Goal: Task Accomplishment & Management: Complete application form

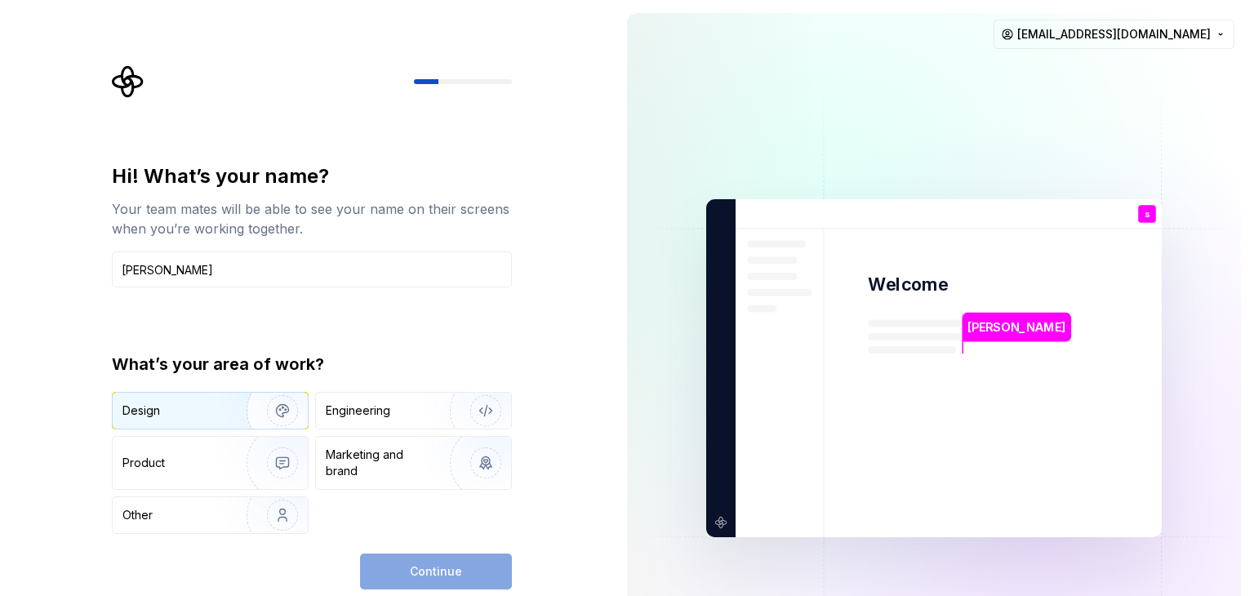
type input "[PERSON_NAME]"
click at [210, 399] on div "Design" at bounding box center [210, 411] width 195 height 36
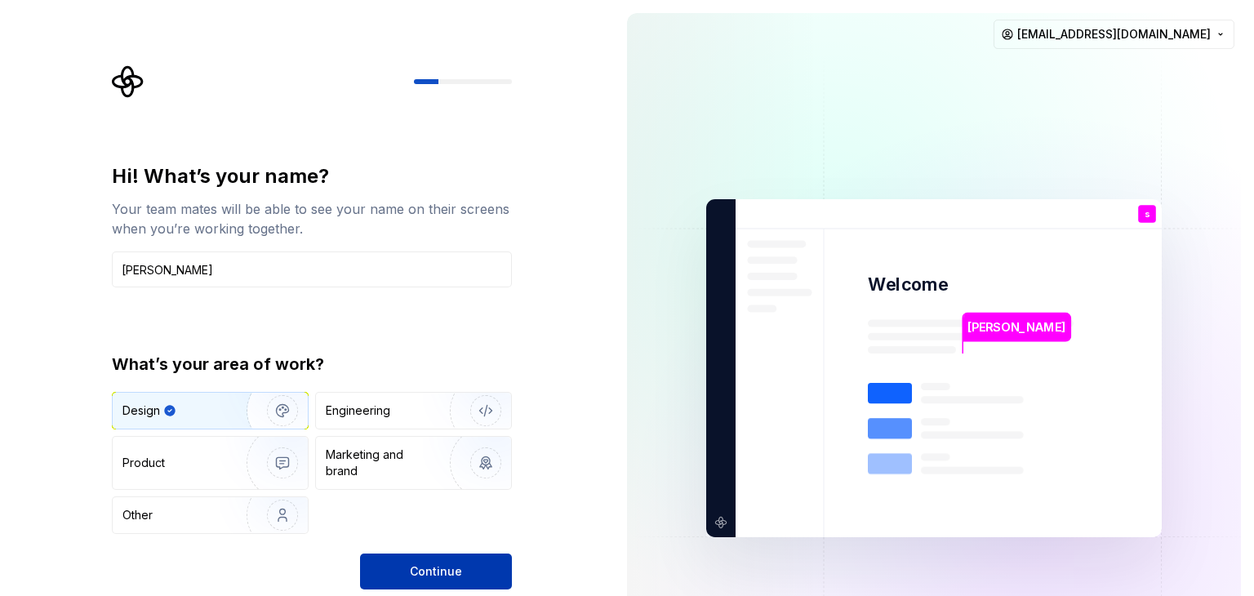
click at [434, 563] on span "Continue" at bounding box center [436, 571] width 52 height 16
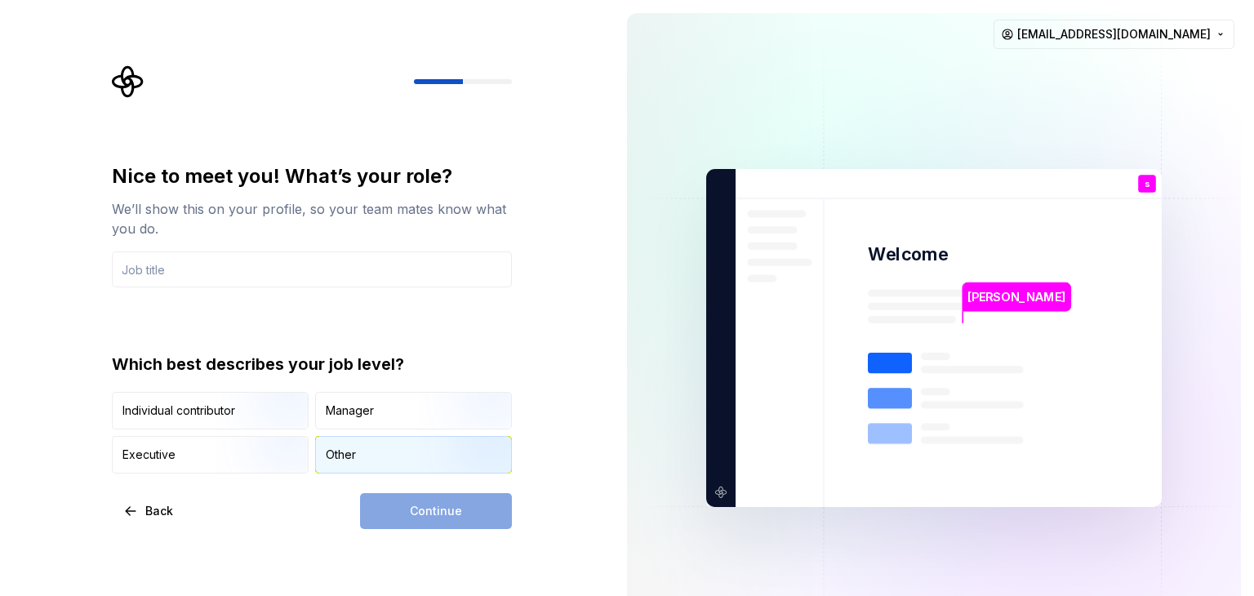
click at [346, 448] on div "Other" at bounding box center [341, 455] width 30 height 16
click at [423, 514] on div "Continue" at bounding box center [436, 511] width 152 height 36
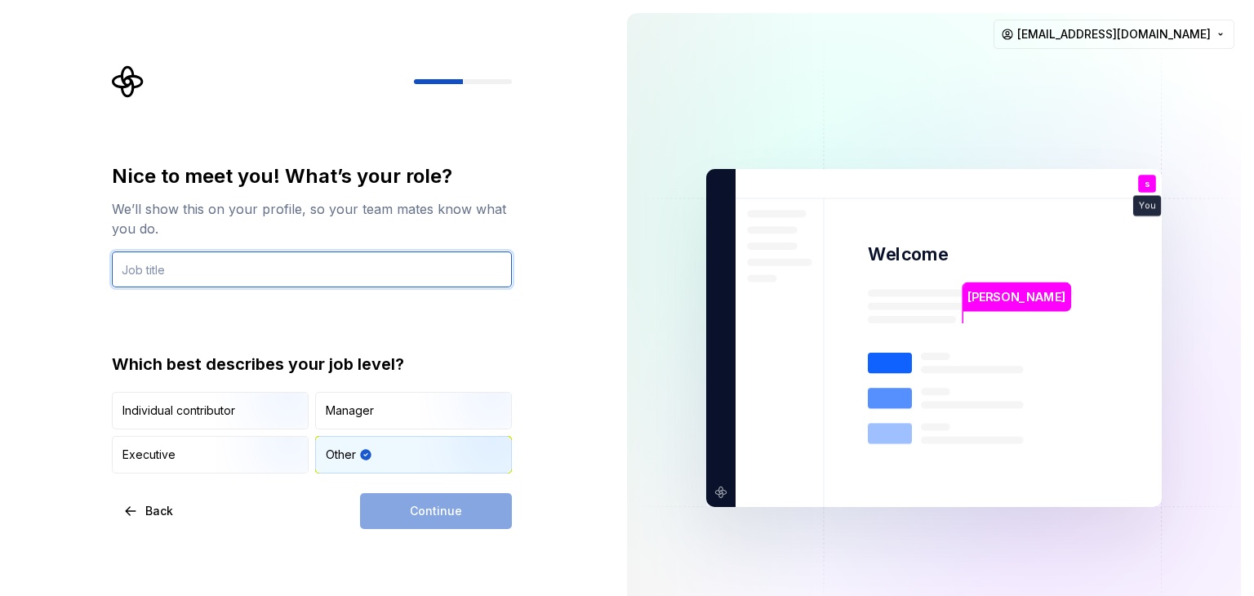
click at [352, 276] on input "text" at bounding box center [312, 269] width 400 height 36
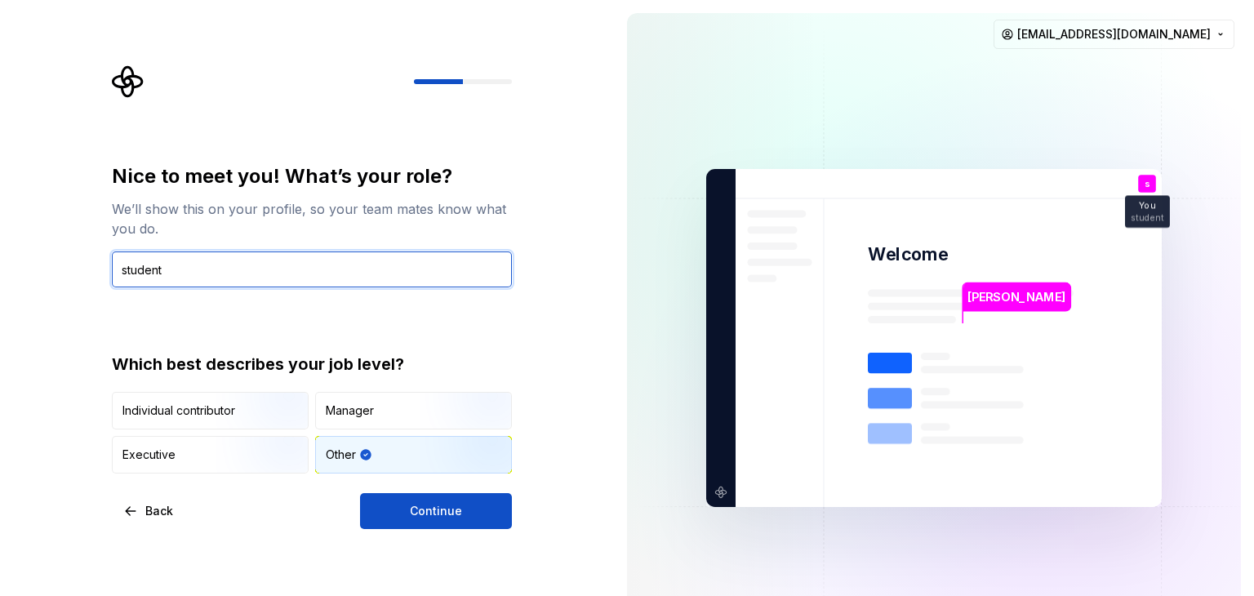
type input "student"
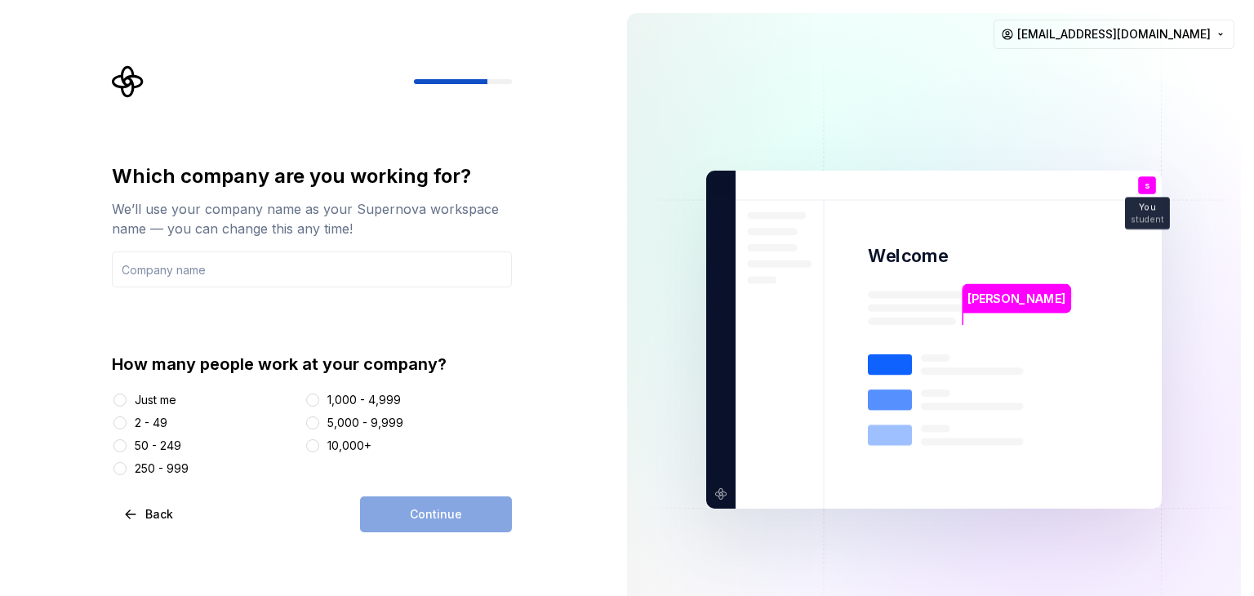
click at [176, 399] on div "Just me" at bounding box center [156, 400] width 42 height 16
click at [127, 399] on button "Just me" at bounding box center [119, 399] width 13 height 13
click at [326, 257] on input "text" at bounding box center [312, 269] width 400 height 36
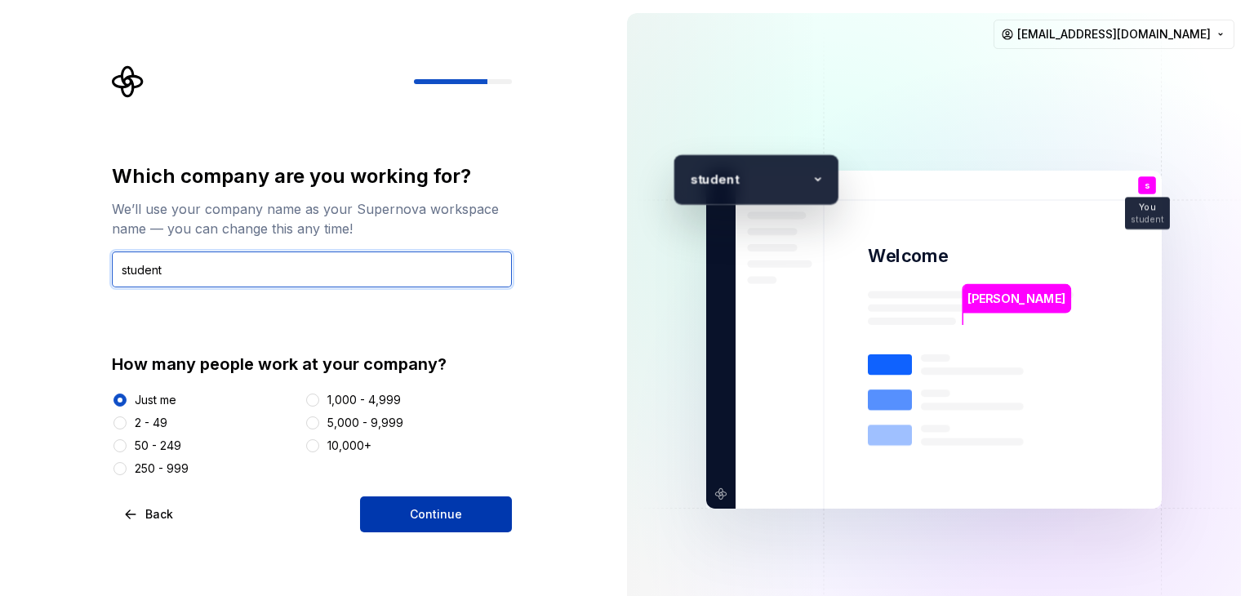
type input "student"
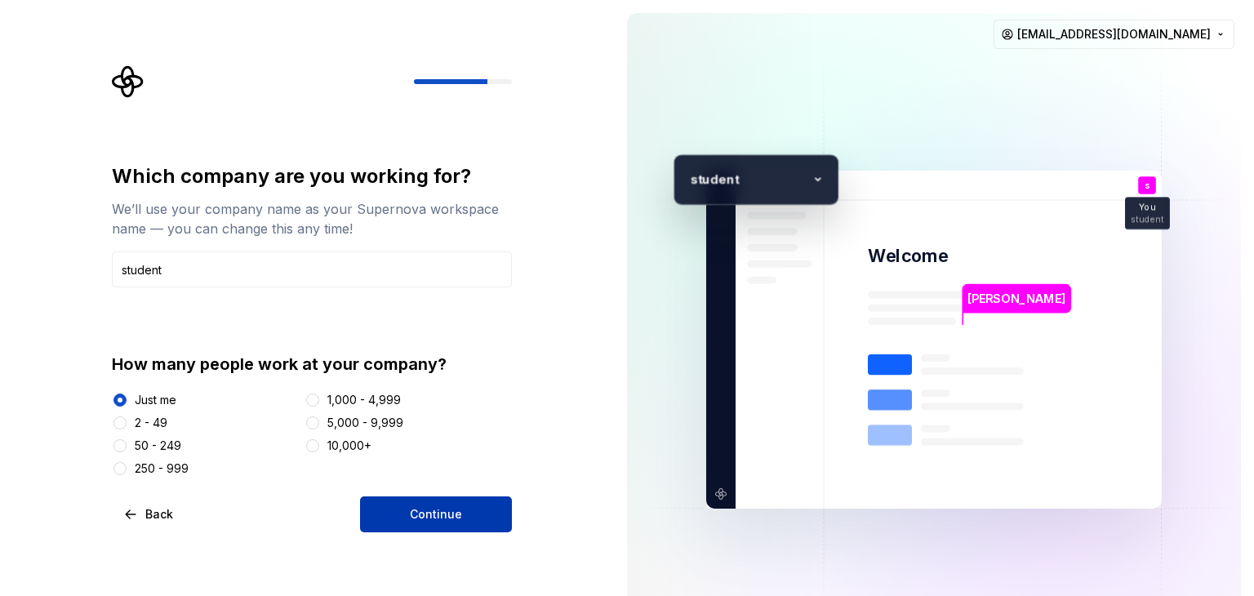
click at [495, 526] on button "Continue" at bounding box center [436, 514] width 152 height 36
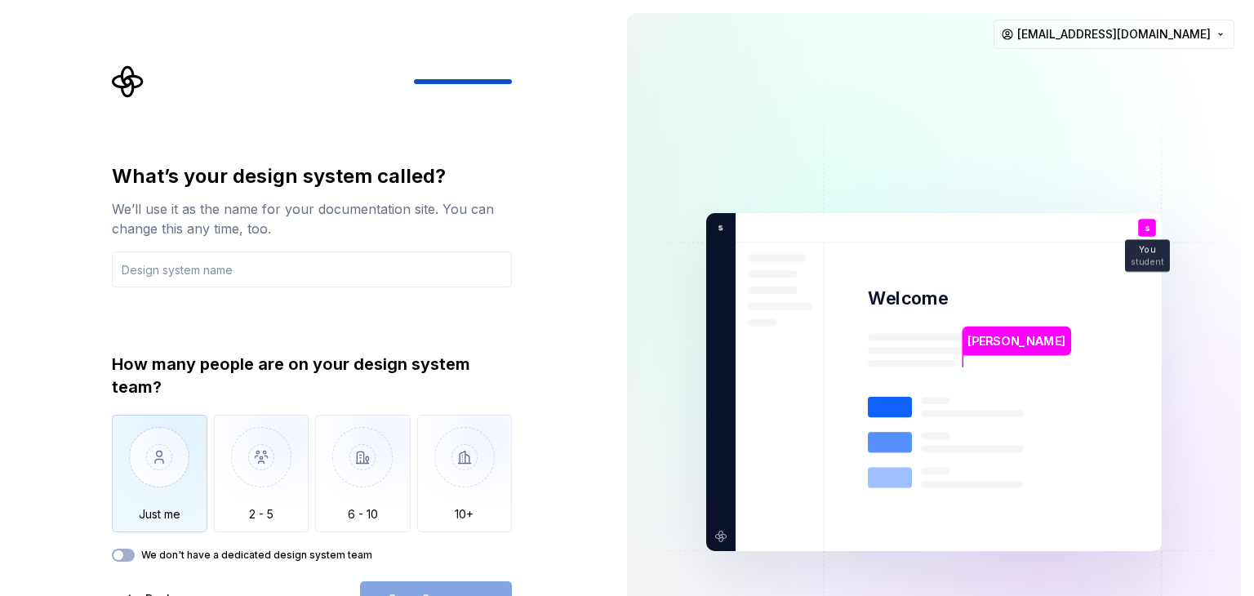
click at [198, 494] on img "button" at bounding box center [160, 469] width 96 height 109
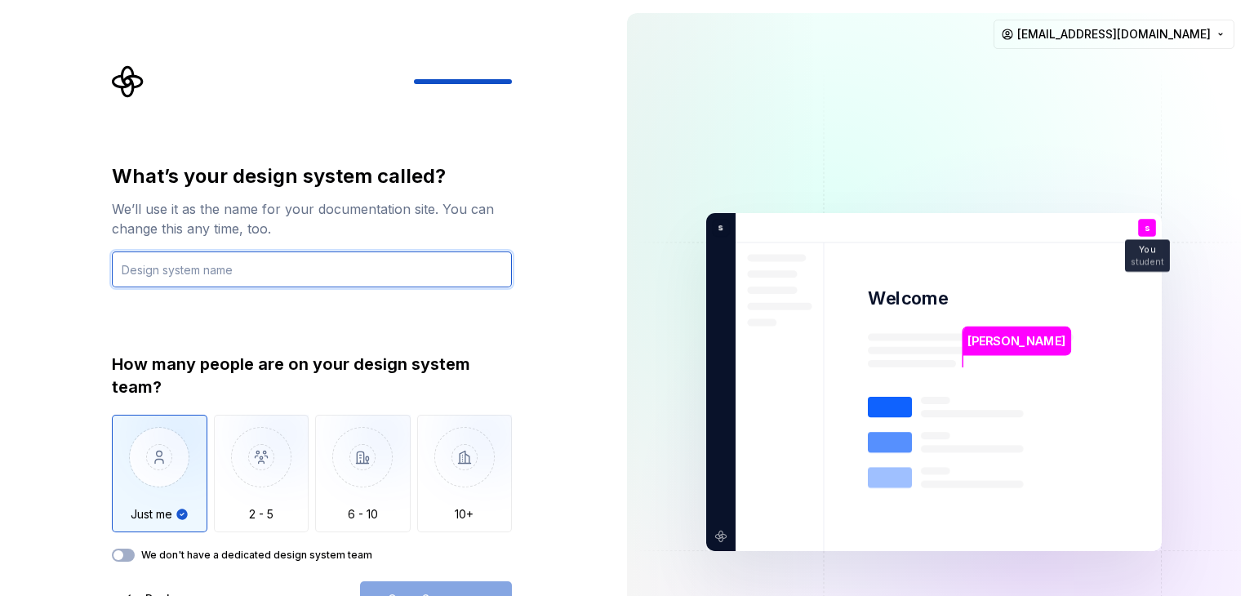
click at [276, 269] on input "text" at bounding box center [312, 269] width 400 height 36
type input "nope"
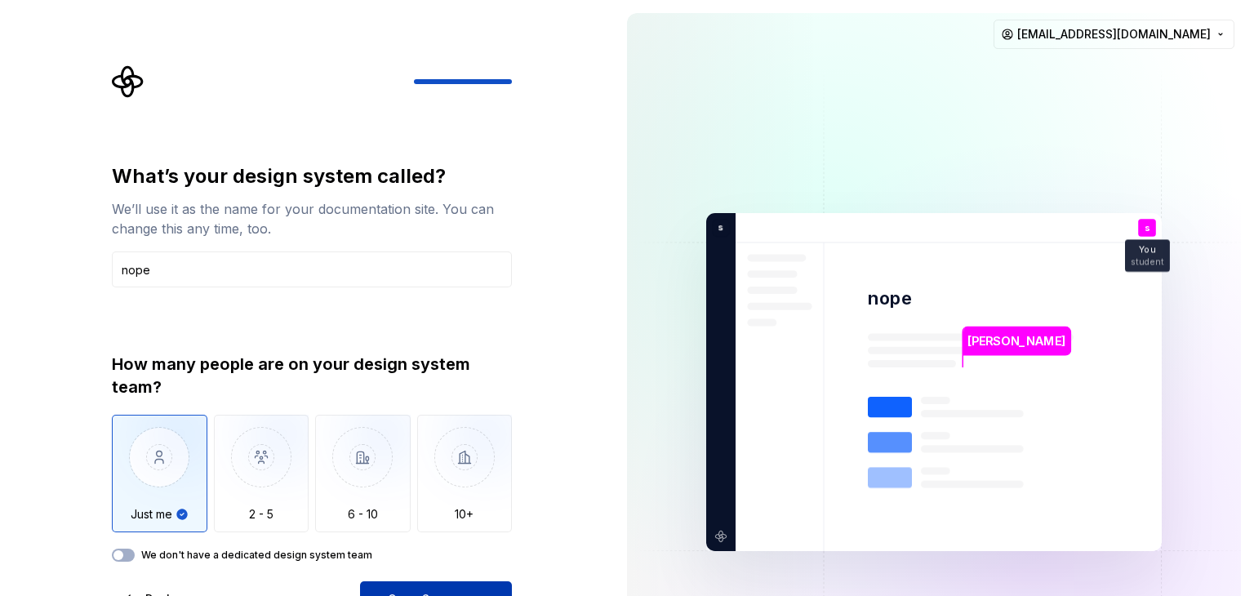
click at [428, 583] on button "Open Supernova" at bounding box center [436, 599] width 152 height 36
click at [438, 589] on div "Open Supernova" at bounding box center [436, 599] width 152 height 36
